Goal: Information Seeking & Learning: Learn about a topic

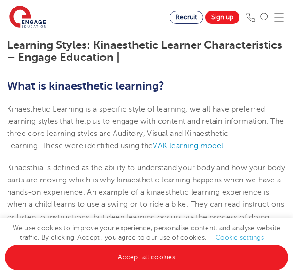
scroll to position [191, 0]
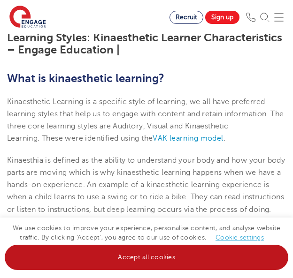
click at [53, 258] on link "Accept all cookies" at bounding box center [146, 257] width 283 height 25
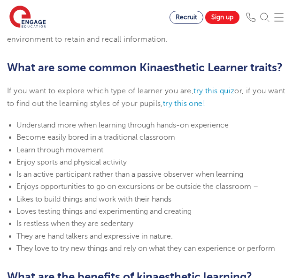
scroll to position [478, 0]
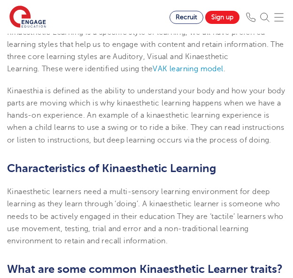
scroll to position [309, 0]
